Goal: Information Seeking & Learning: Check status

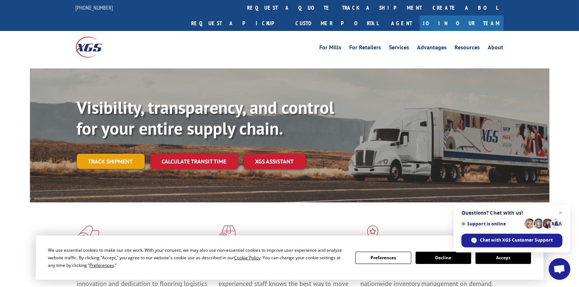
click at [104, 154] on link "Track shipment" at bounding box center [111, 161] width 68 height 15
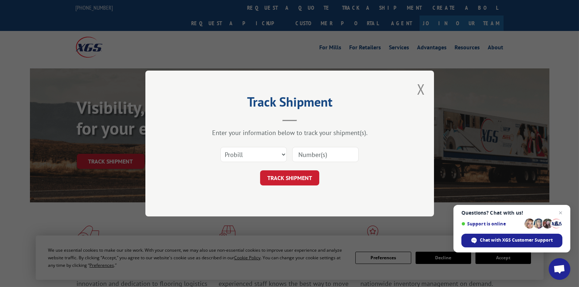
drag, startPoint x: 307, startPoint y: 155, endPoint x: 329, endPoint y: 155, distance: 22.4
click at [307, 155] on input at bounding box center [325, 154] width 66 height 15
type input "17496475"
click at [275, 178] on button "TRACK SHIPMENT" at bounding box center [289, 178] width 59 height 15
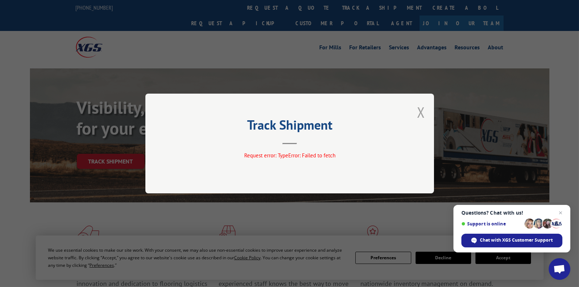
click at [423, 113] on button "Close modal" at bounding box center [421, 112] width 8 height 19
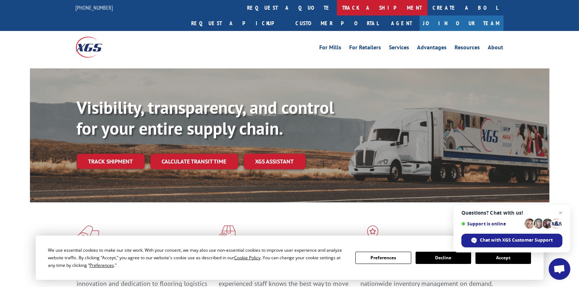
click at [337, 6] on link "track a shipment" at bounding box center [382, 8] width 91 height 16
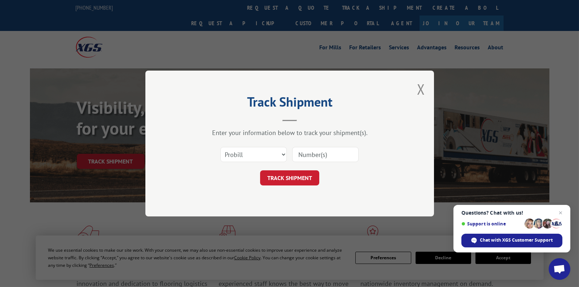
click at [311, 157] on input at bounding box center [325, 154] width 66 height 15
type input "17496475"
click button "TRACK SHIPMENT" at bounding box center [289, 178] width 59 height 15
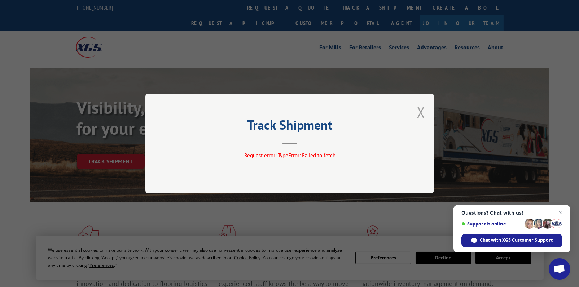
click at [421, 110] on button "Close modal" at bounding box center [421, 112] width 8 height 19
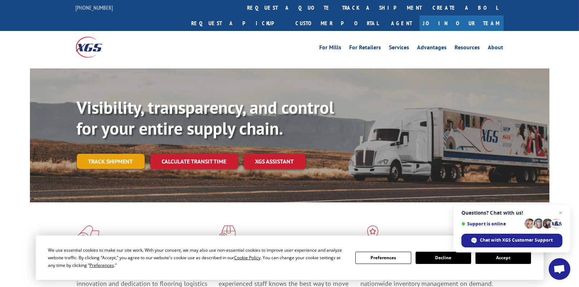
click at [102, 154] on link "Track shipment" at bounding box center [111, 161] width 68 height 15
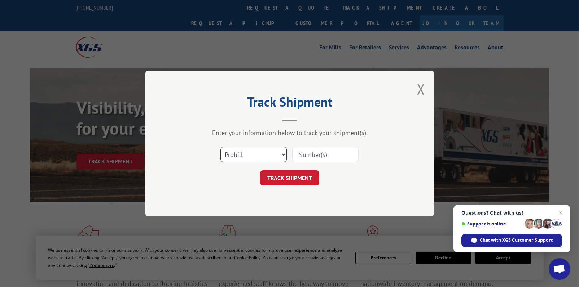
click at [280, 154] on select "Select category... Probill BOL PO" at bounding box center [253, 154] width 66 height 15
select select "bol"
click at [220, 147] on select "Select category... Probill BOL PO" at bounding box center [253, 154] width 66 height 15
click at [308, 158] on input at bounding box center [325, 154] width 66 height 15
type input "17496475"
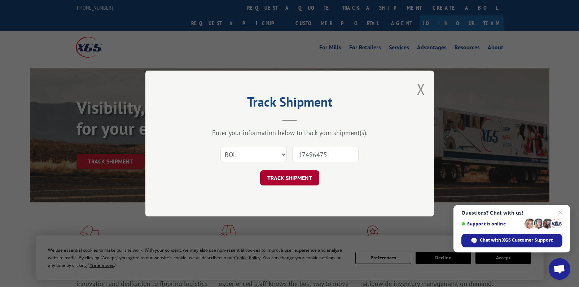
click at [289, 179] on button "TRACK SHIPMENT" at bounding box center [289, 178] width 59 height 15
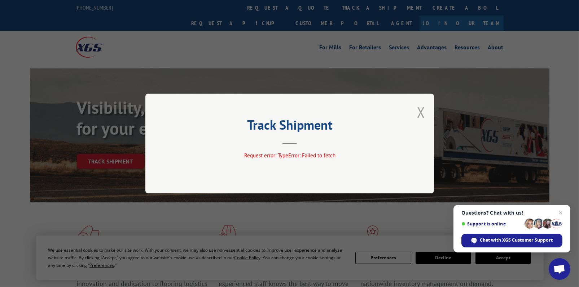
click at [422, 115] on button "Close modal" at bounding box center [421, 112] width 8 height 19
